Goal: Transaction & Acquisition: Purchase product/service

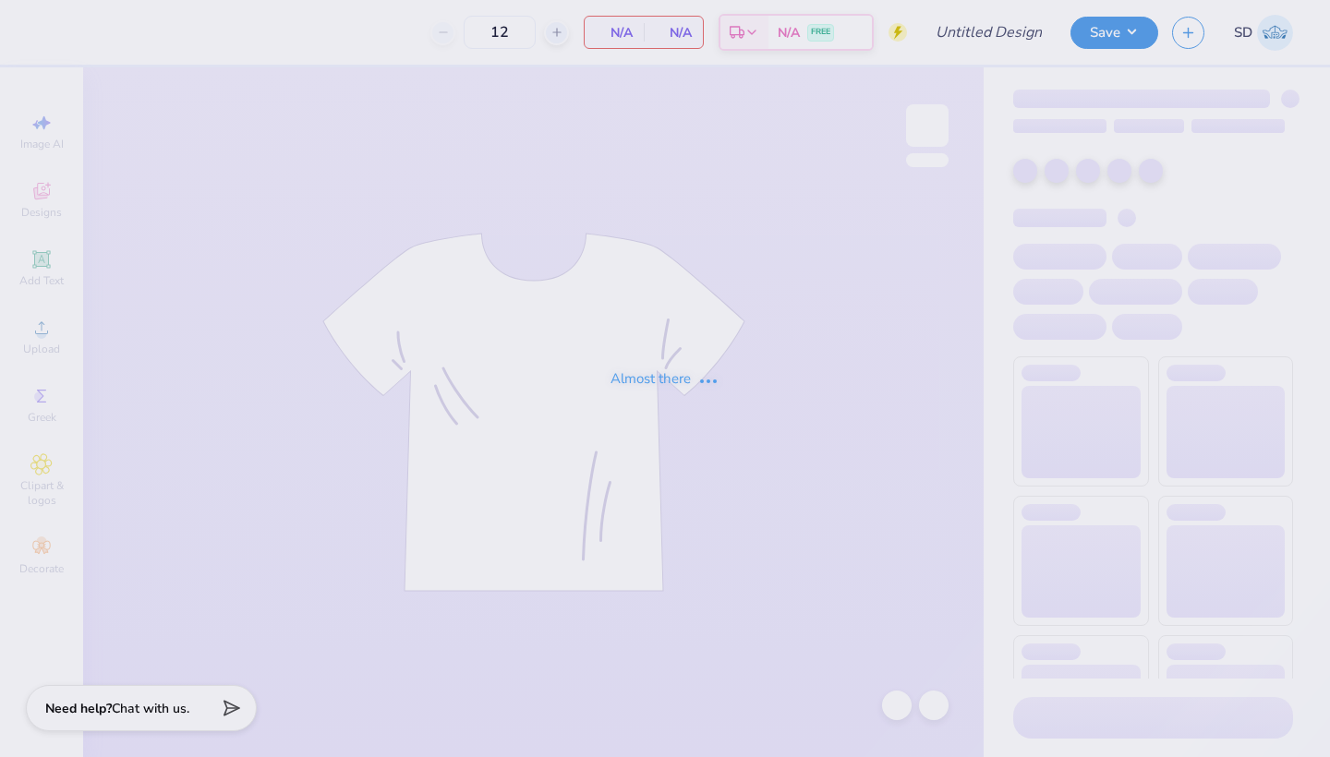
type input "with love, alpha chi"
type input "75"
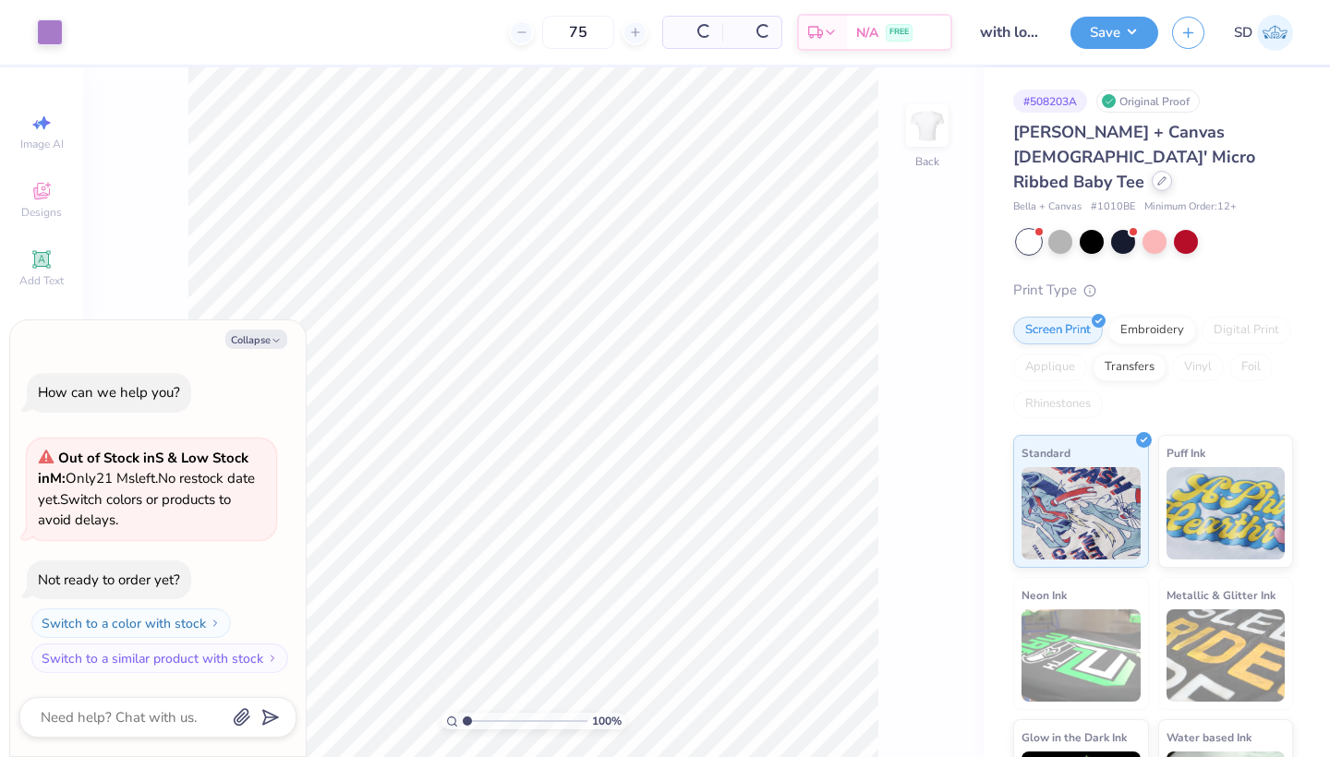
click at [1157, 176] on icon at bounding box center [1161, 180] width 9 height 9
type textarea "x"
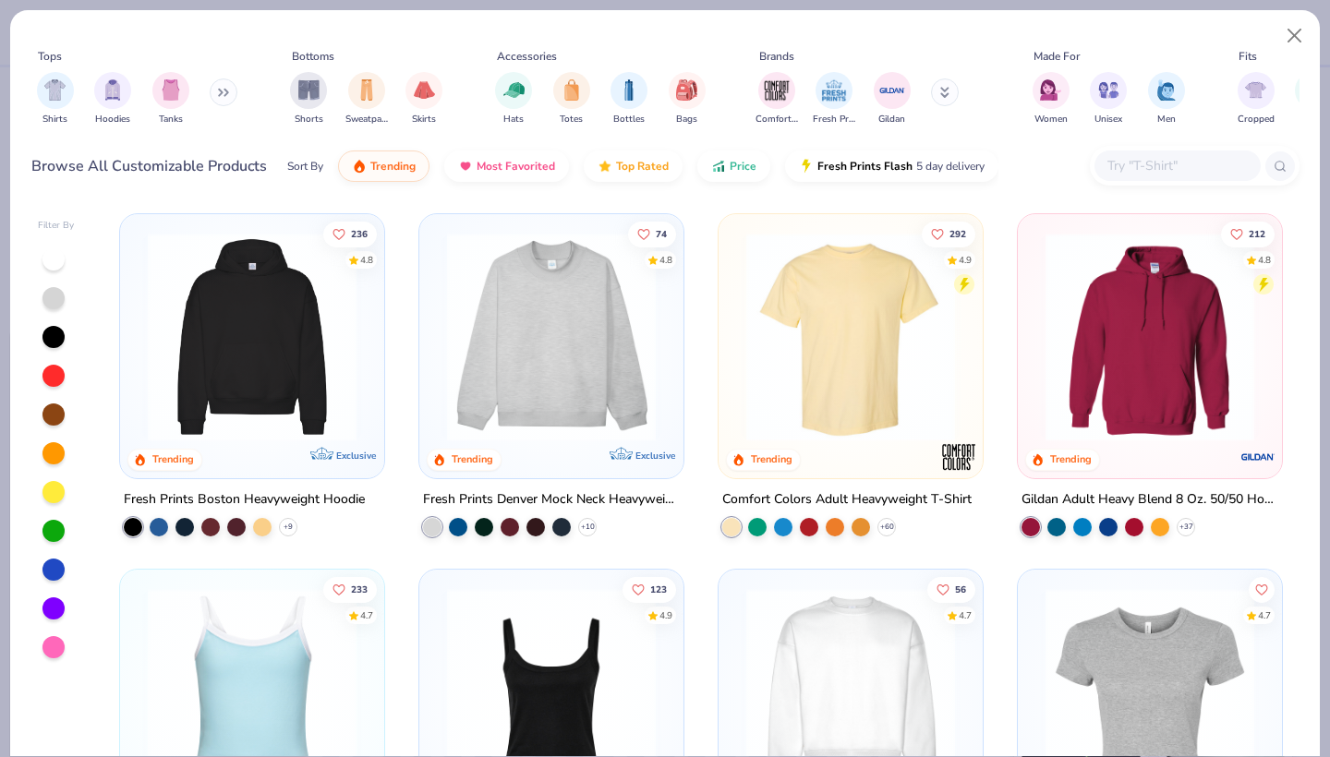
click at [1191, 151] on div at bounding box center [1177, 166] width 166 height 30
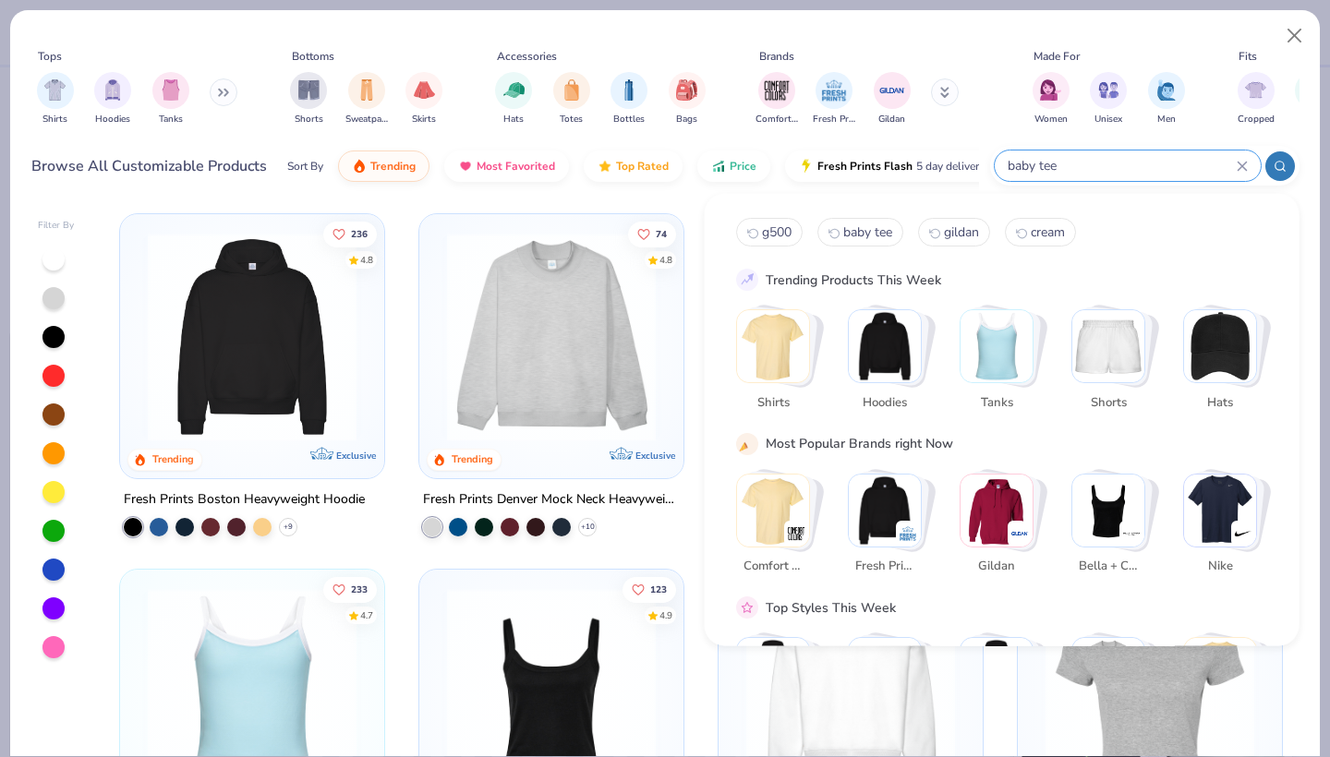
type input "baby tee"
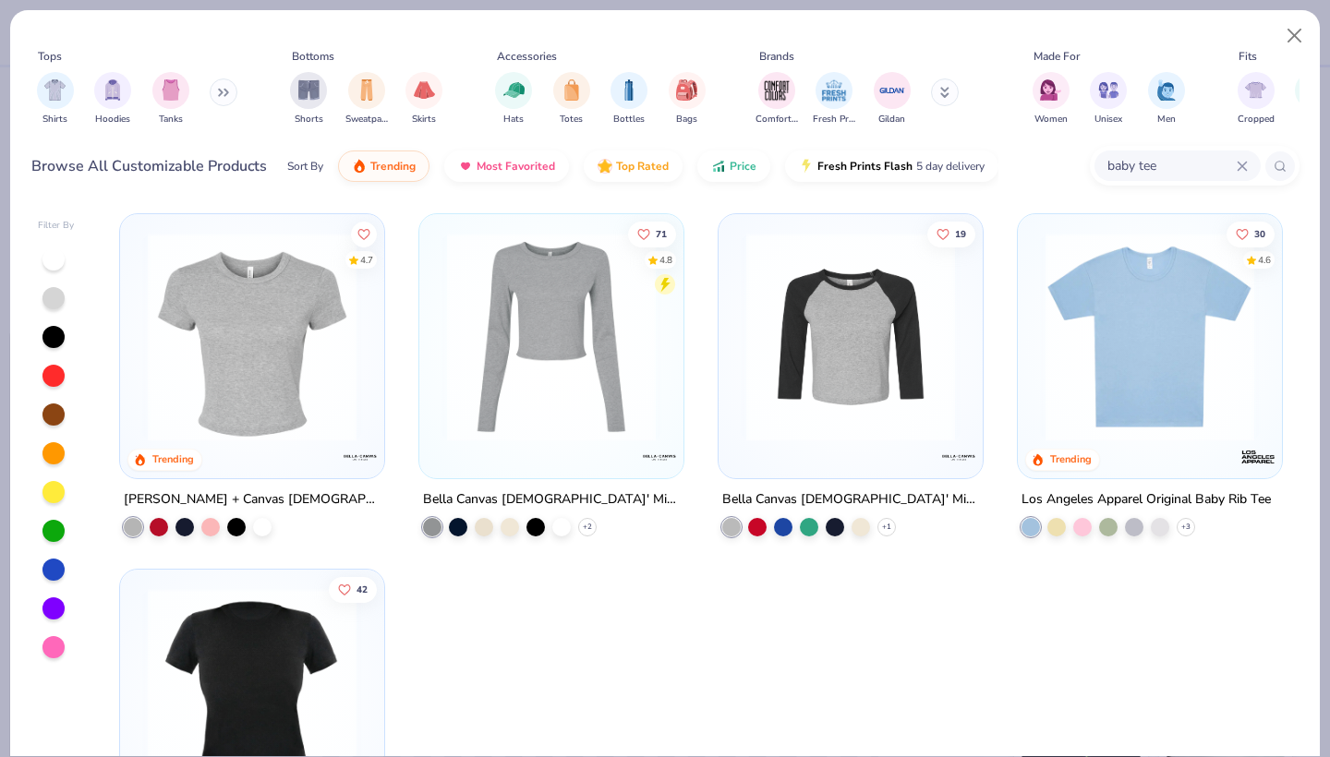
click at [1082, 361] on img at bounding box center [1149, 337] width 227 height 209
